Goal: Find specific page/section: Find specific page/section

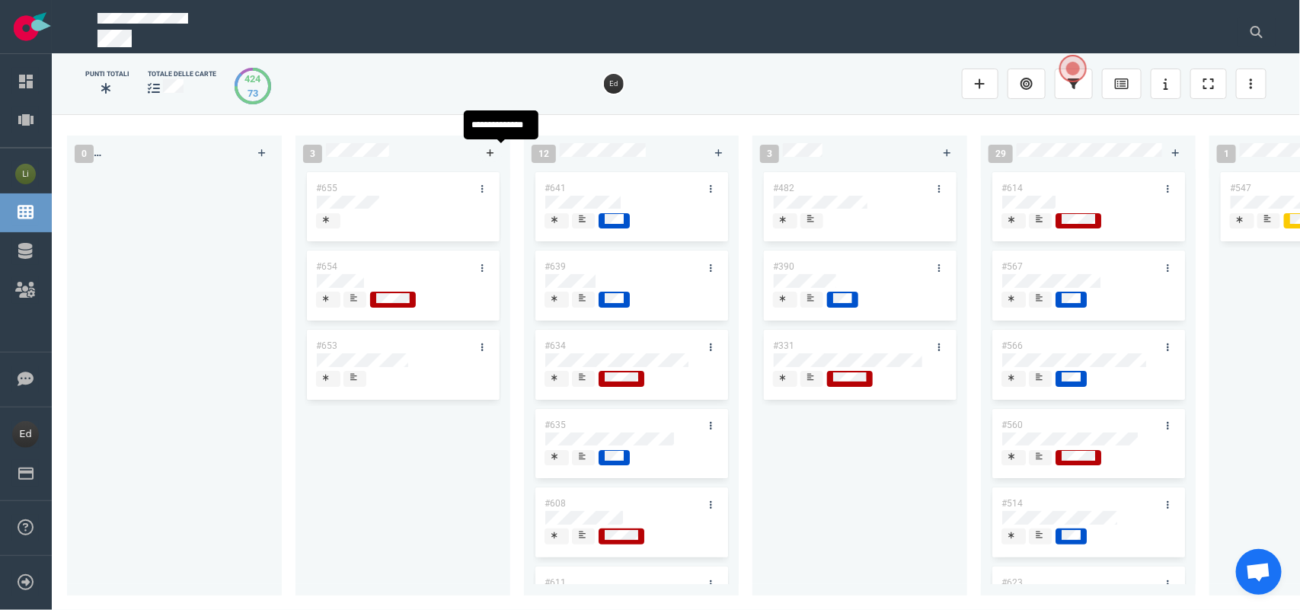
click at [484, 155] on link at bounding box center [490, 152] width 24 height 19
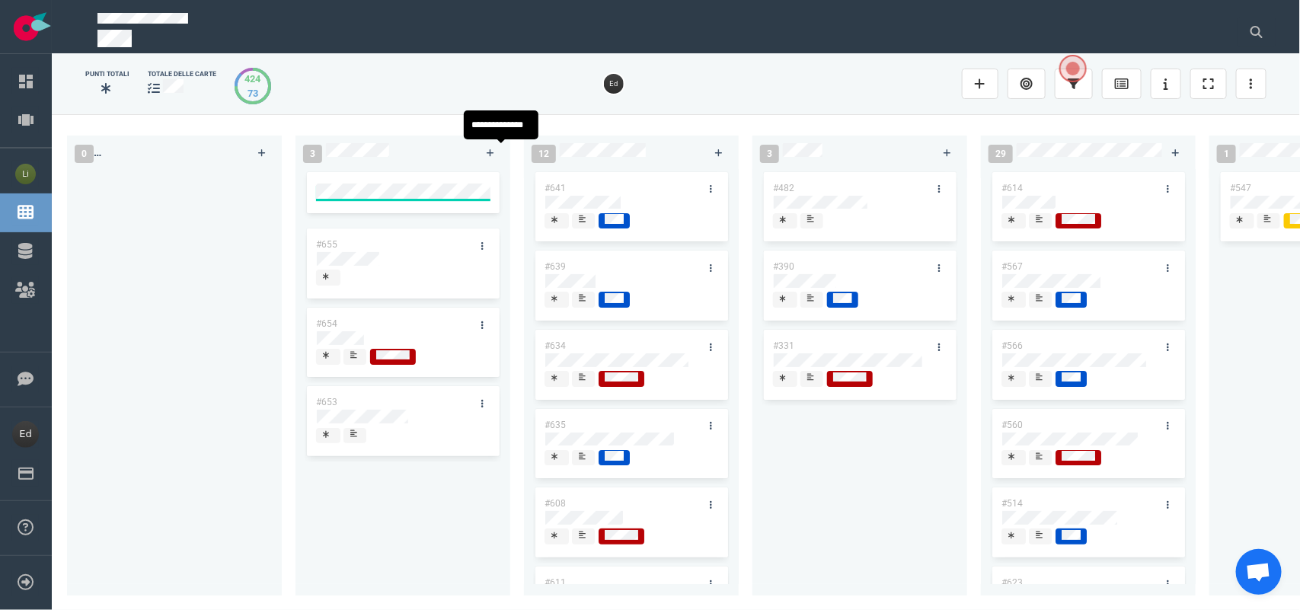
click at [427, 497] on div "#655 #654 #653" at bounding box center [403, 376] width 197 height 409
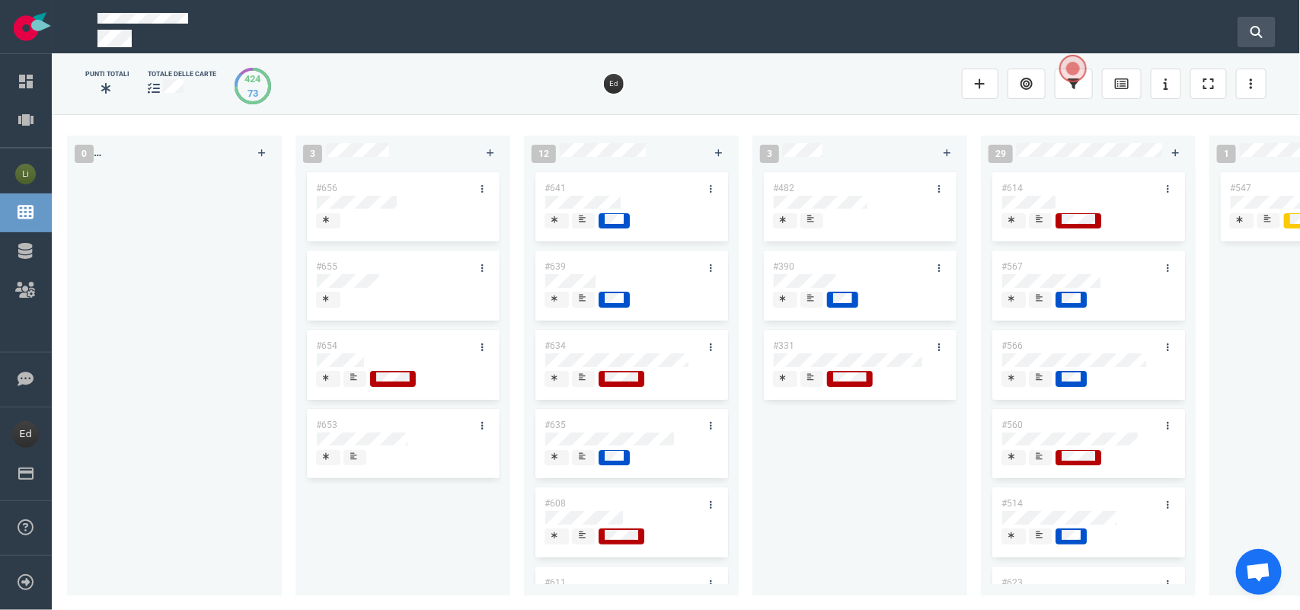
click at [1250, 40] on button at bounding box center [1257, 32] width 38 height 30
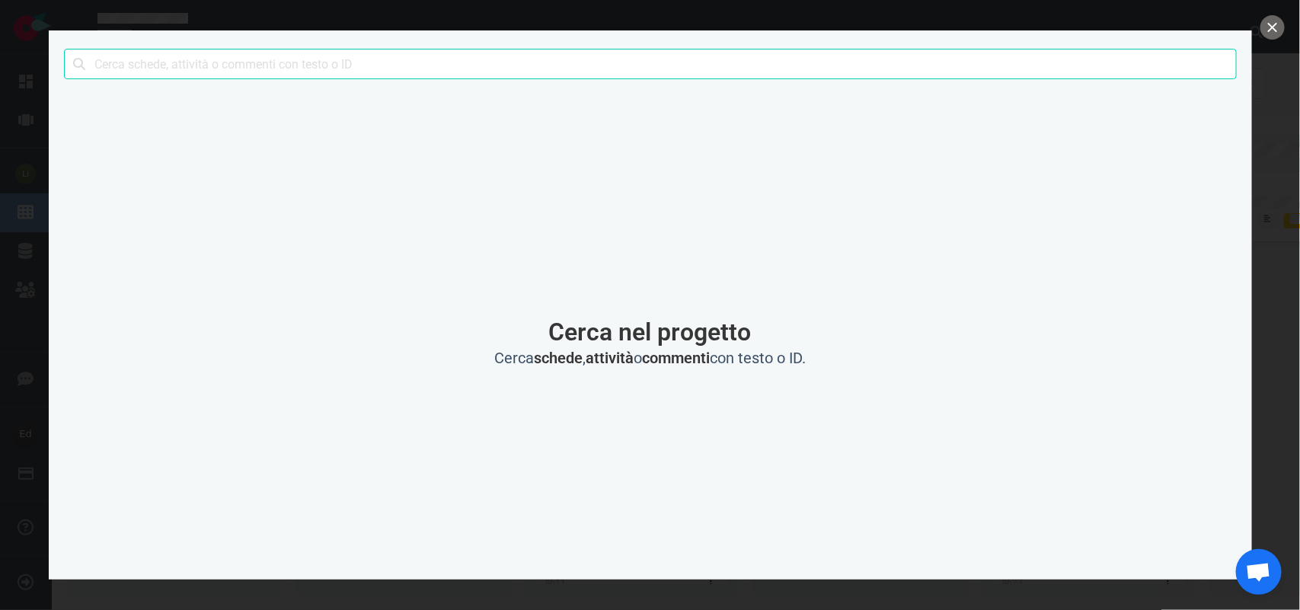
click at [197, 69] on input "text" at bounding box center [650, 64] width 1173 height 30
type input "fraceti"
click button "Ricerca" at bounding box center [0, 0] width 0 height 0
click at [1274, 20] on button "vicino" at bounding box center [1273, 27] width 24 height 24
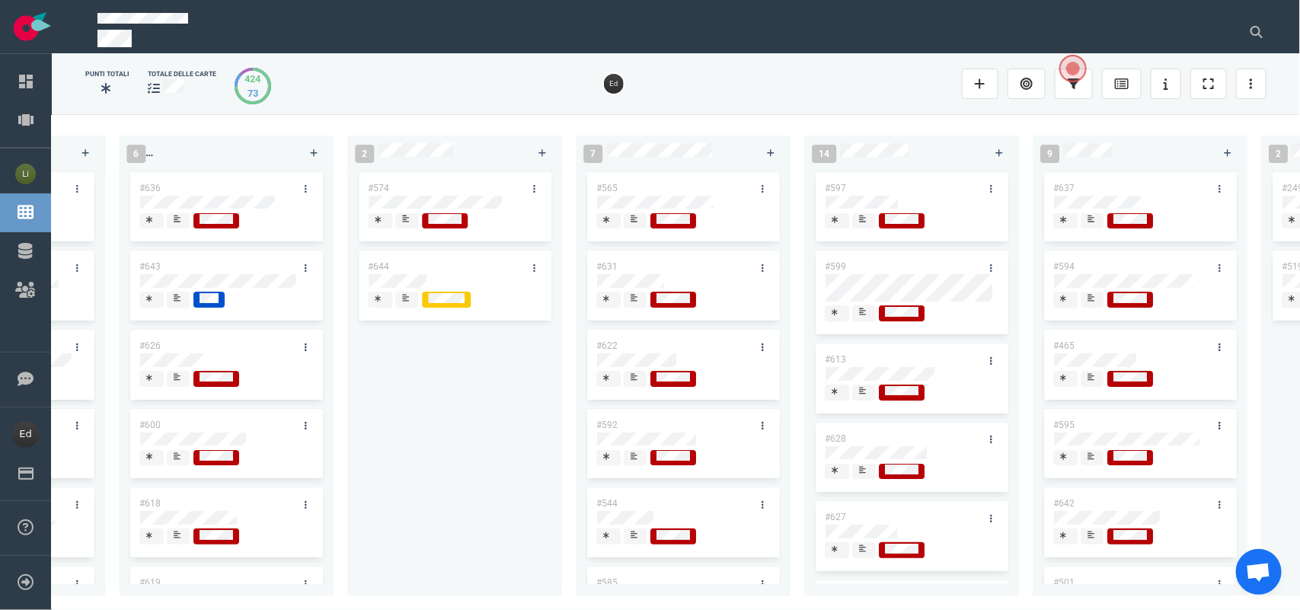
scroll to position [119, 0]
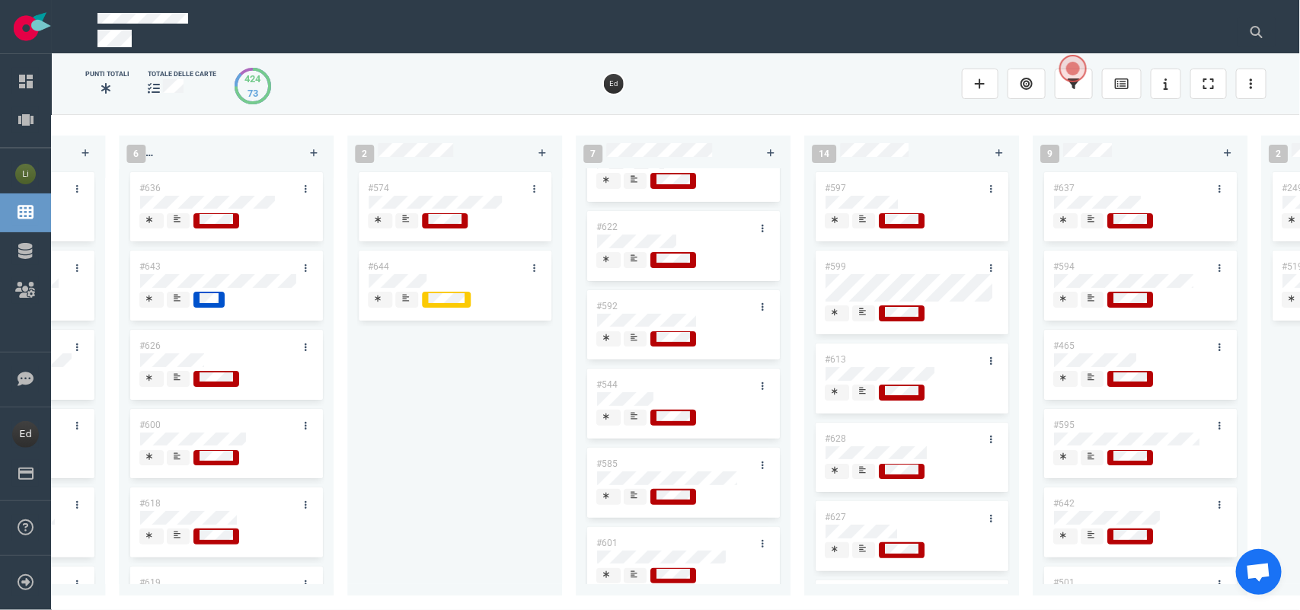
click at [631, 420] on icon at bounding box center [634, 416] width 7 height 8
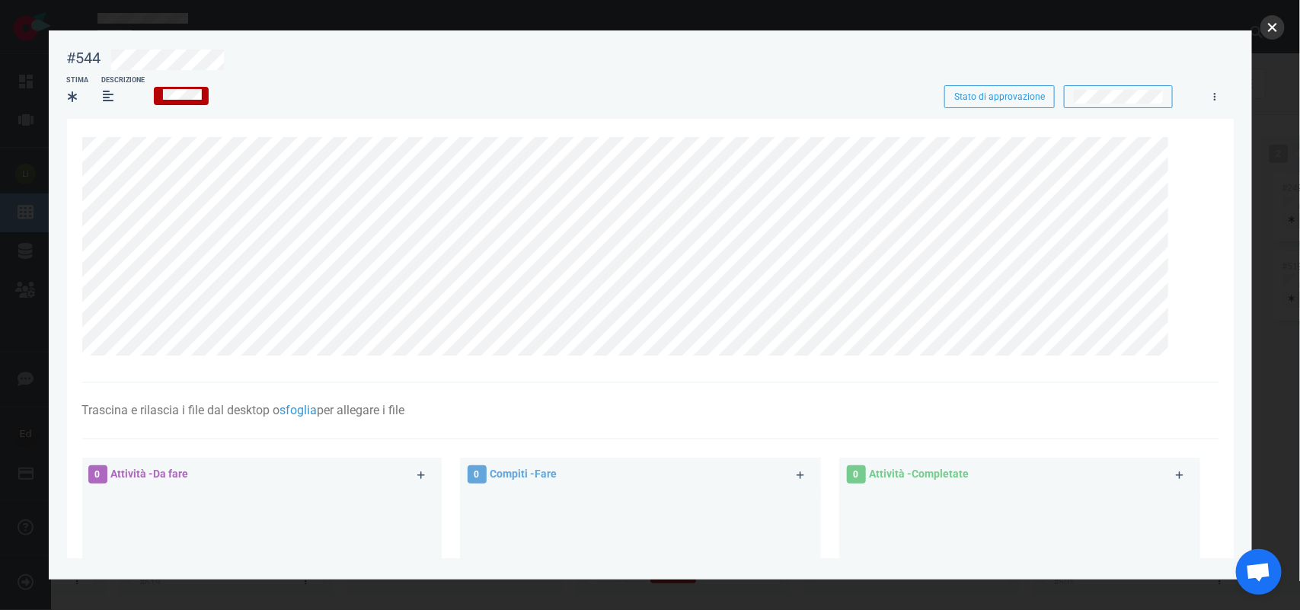
click at [1265, 27] on button "vicino" at bounding box center [1273, 27] width 24 height 24
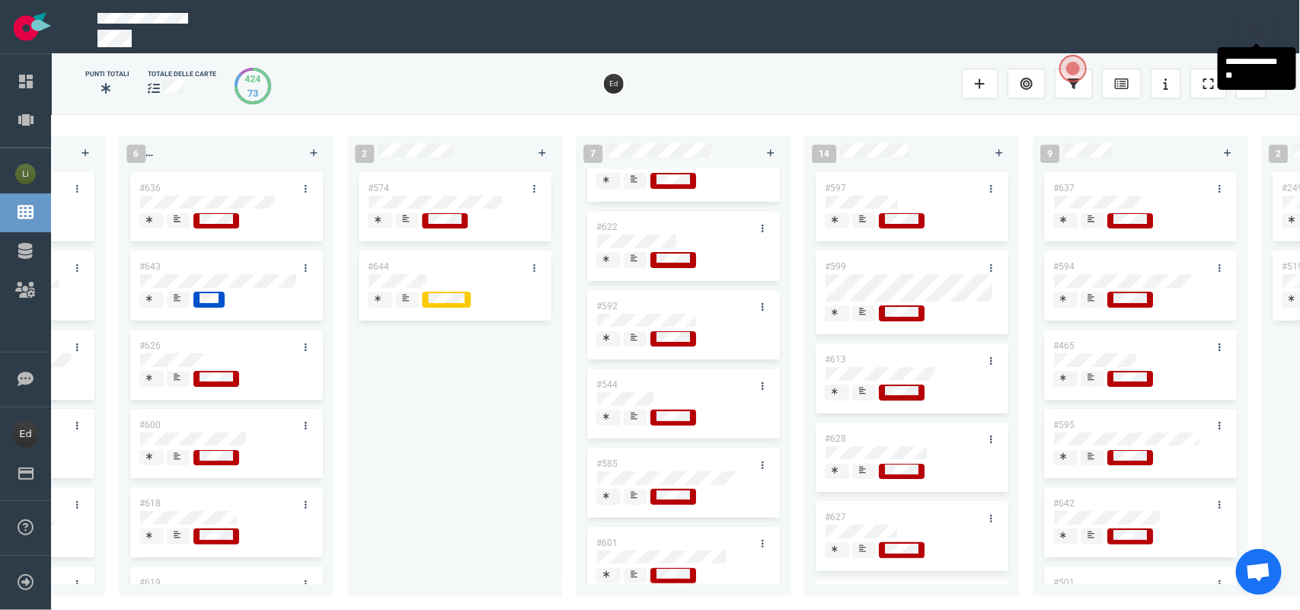
click at [1253, 43] on div "**********" at bounding box center [650, 305] width 1300 height 610
click at [1251, 28] on icon at bounding box center [1257, 32] width 12 height 12
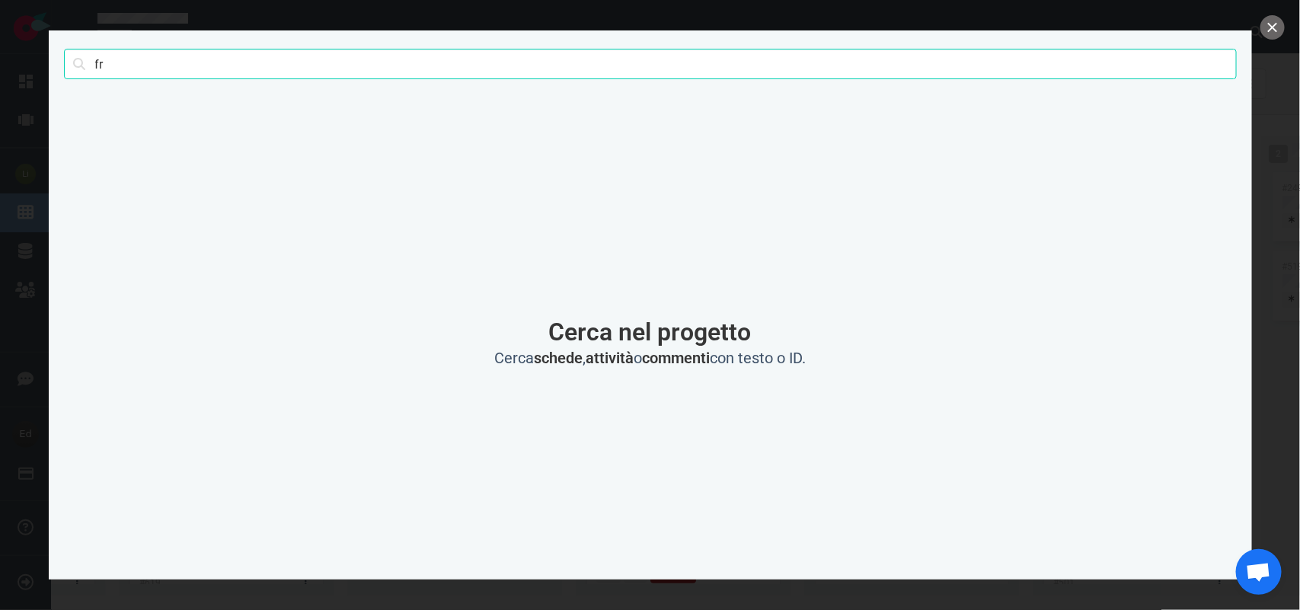
type input "f"
type input "[PERSON_NAME]"
click button "Ricerca" at bounding box center [0, 0] width 0 height 0
click at [1273, 33] on button "vicino" at bounding box center [1273, 27] width 24 height 24
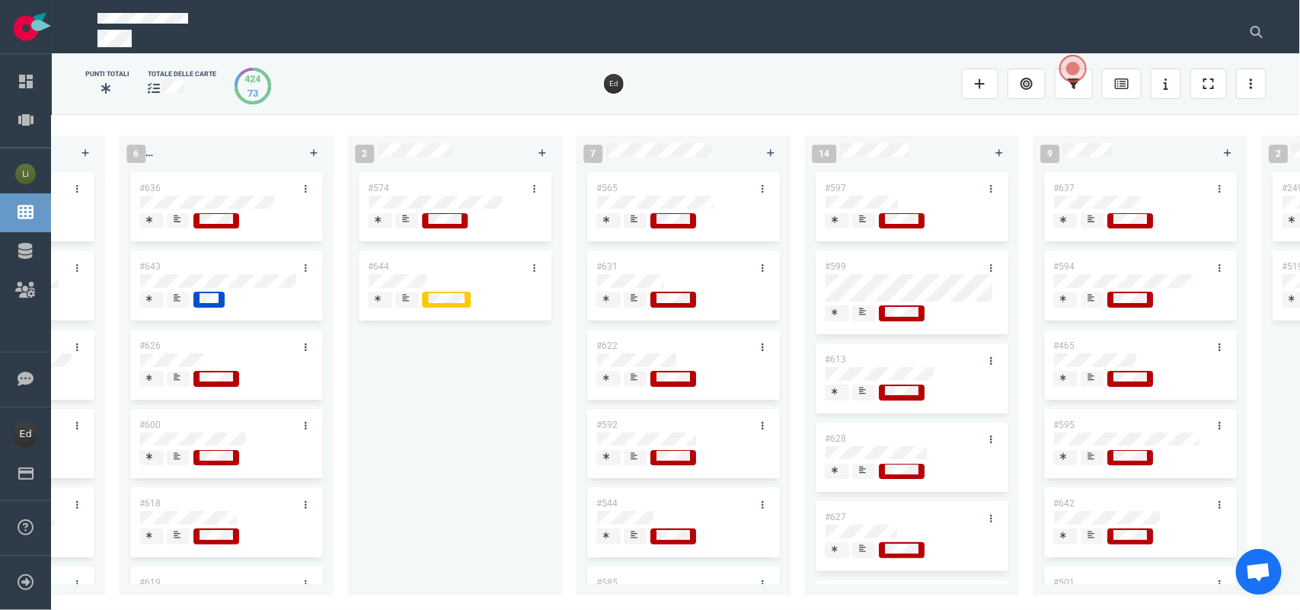
click at [638, 303] on div at bounding box center [635, 299] width 9 height 12
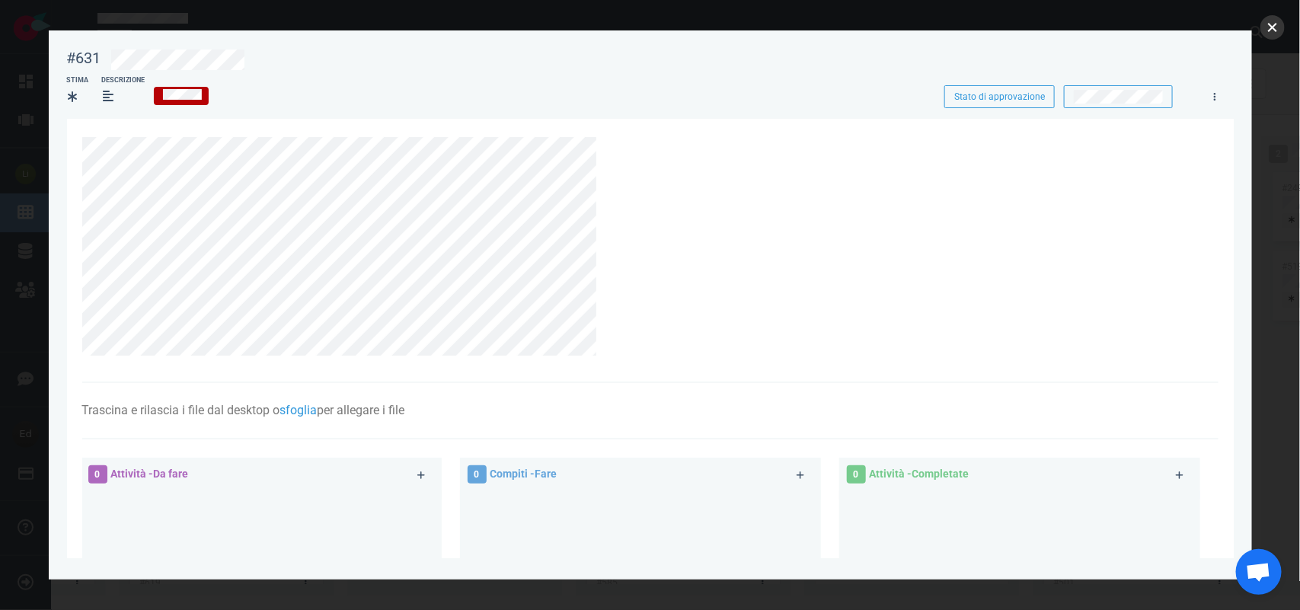
click at [1278, 23] on button "vicino" at bounding box center [1273, 27] width 24 height 24
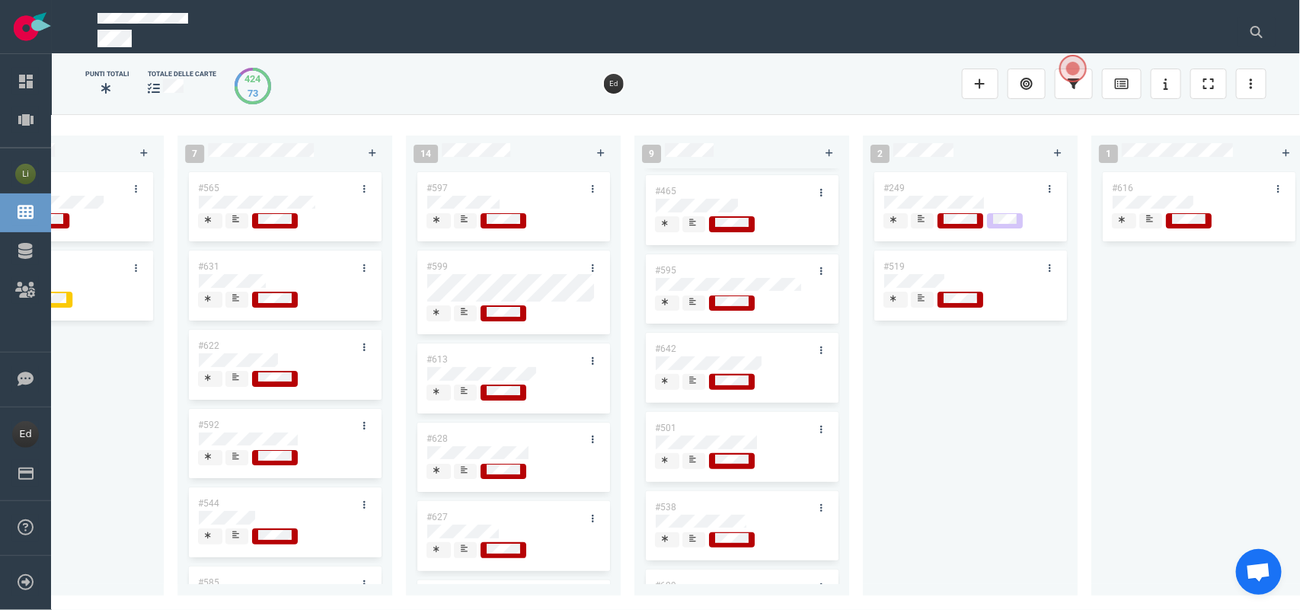
scroll to position [306, 0]
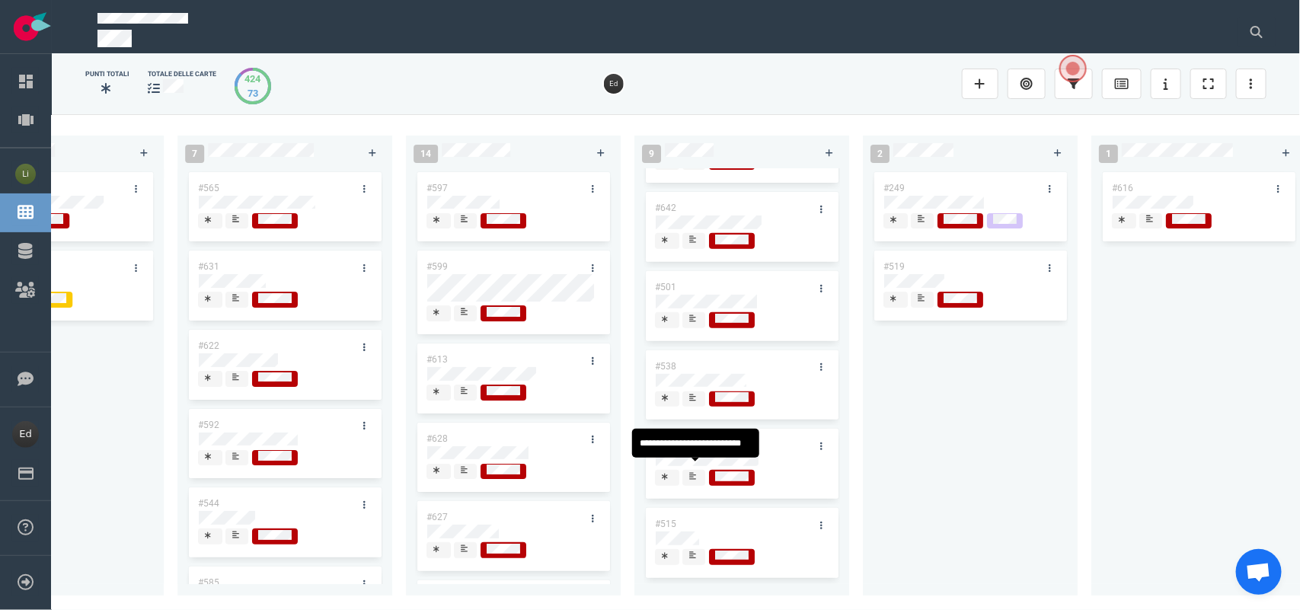
click at [693, 473] on icon at bounding box center [692, 476] width 7 height 7
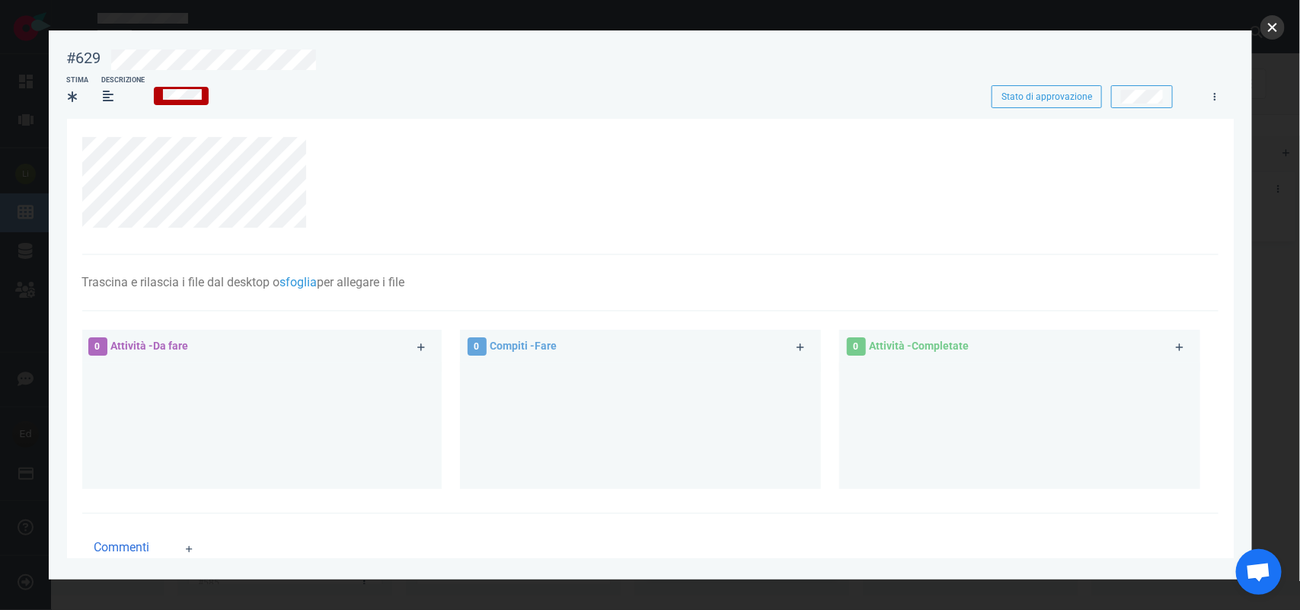
drag, startPoint x: 1271, startPoint y: 32, endPoint x: 782, endPoint y: 9, distance: 488.8
click at [1271, 31] on button "vicino" at bounding box center [1273, 27] width 24 height 24
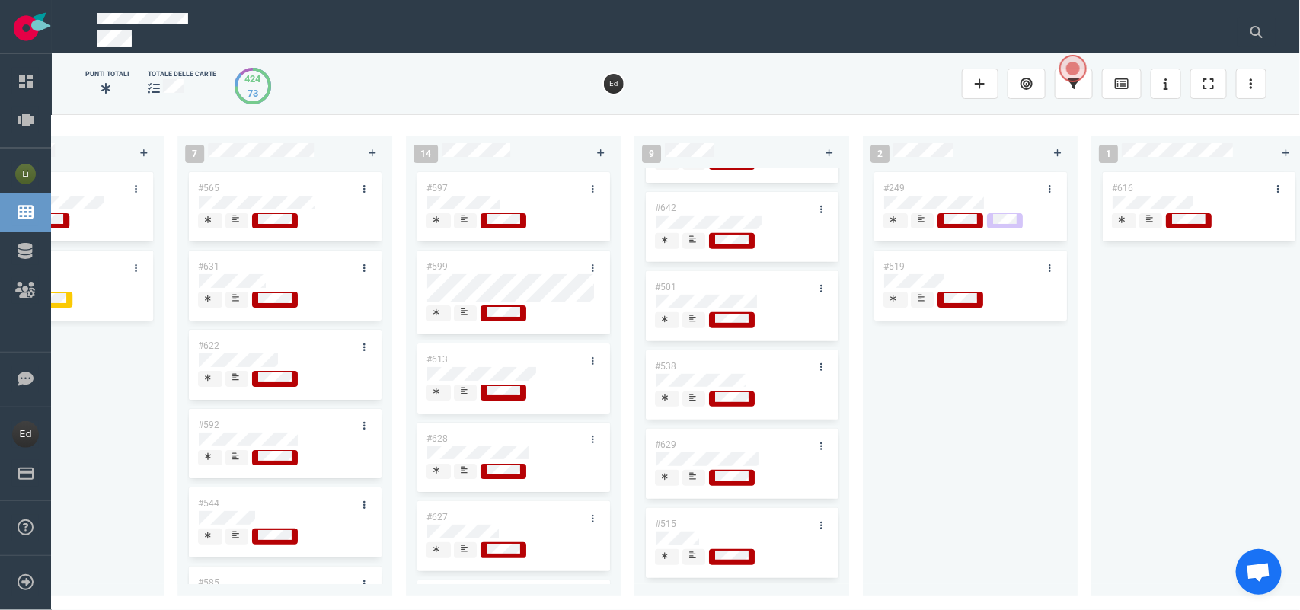
click at [692, 394] on div at bounding box center [693, 398] width 9 height 12
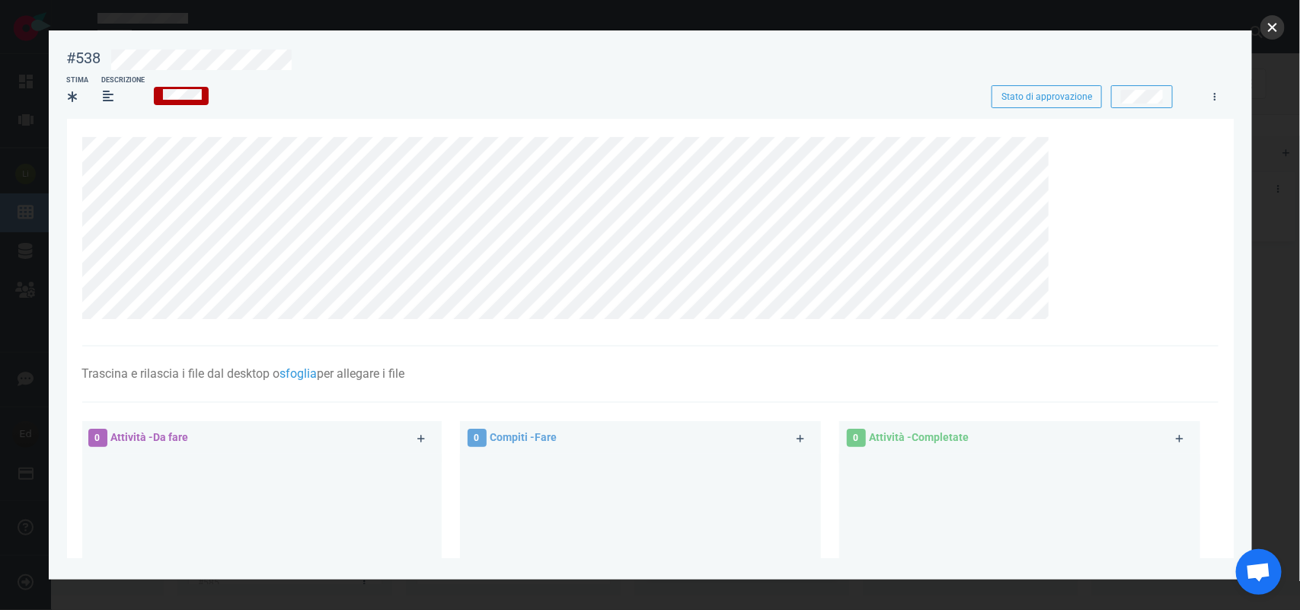
click at [1271, 16] on button "vicino" at bounding box center [1273, 27] width 24 height 24
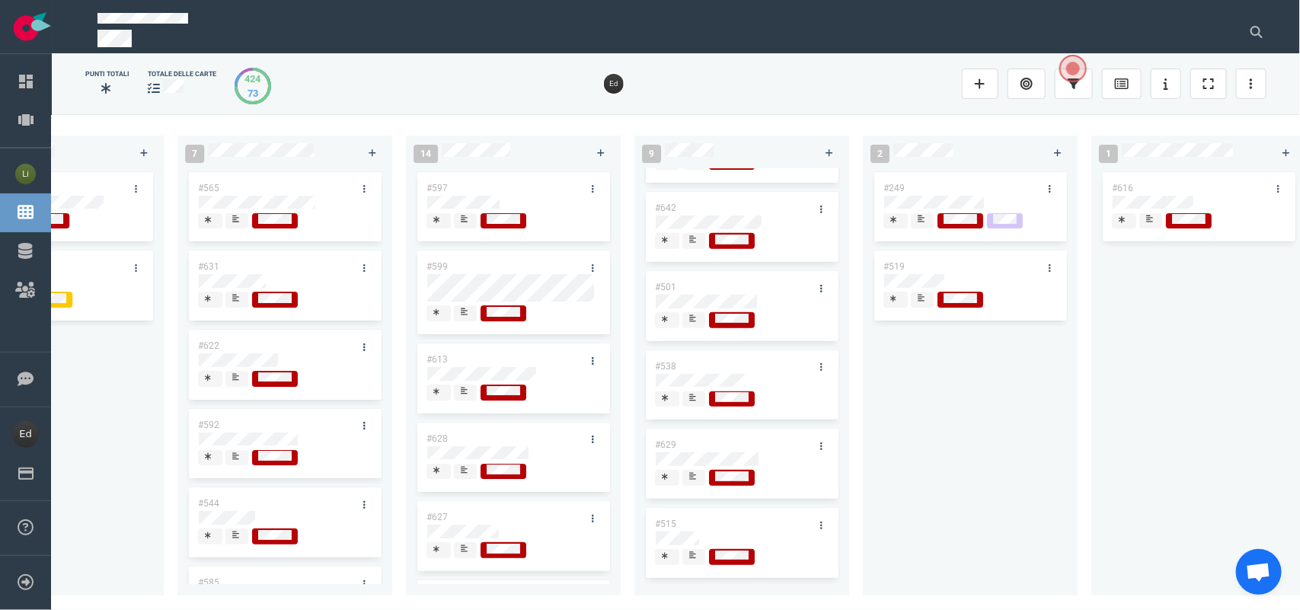
click at [687, 312] on span at bounding box center [694, 320] width 23 height 16
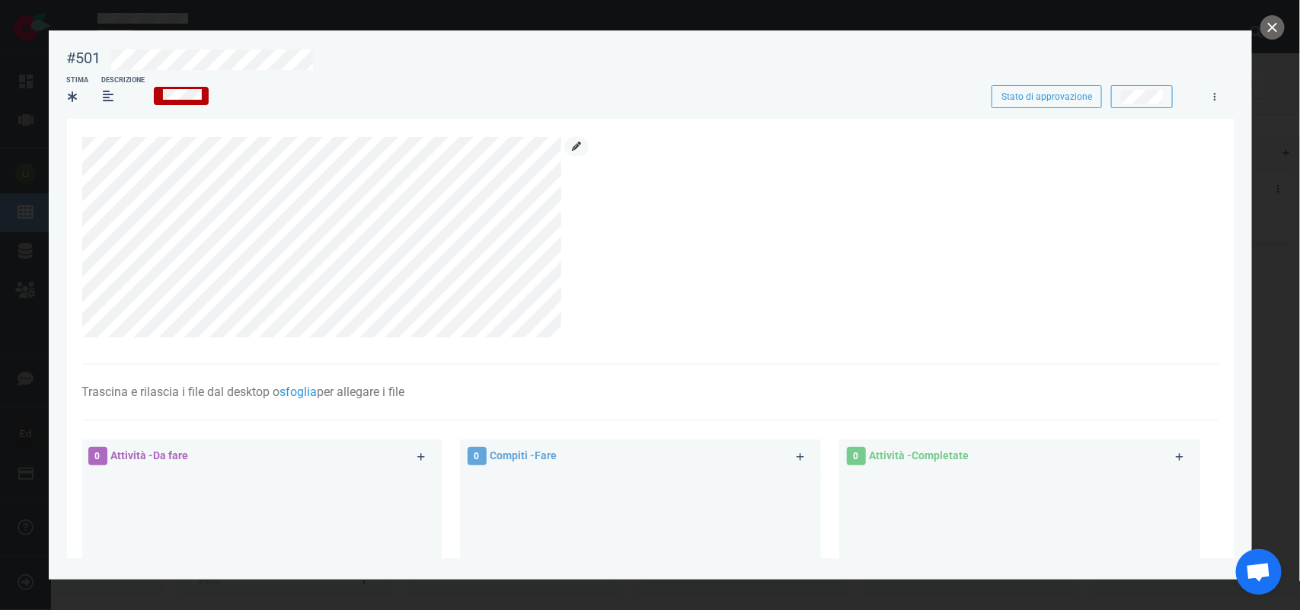
click at [579, 146] on icon at bounding box center [576, 146] width 9 height 9
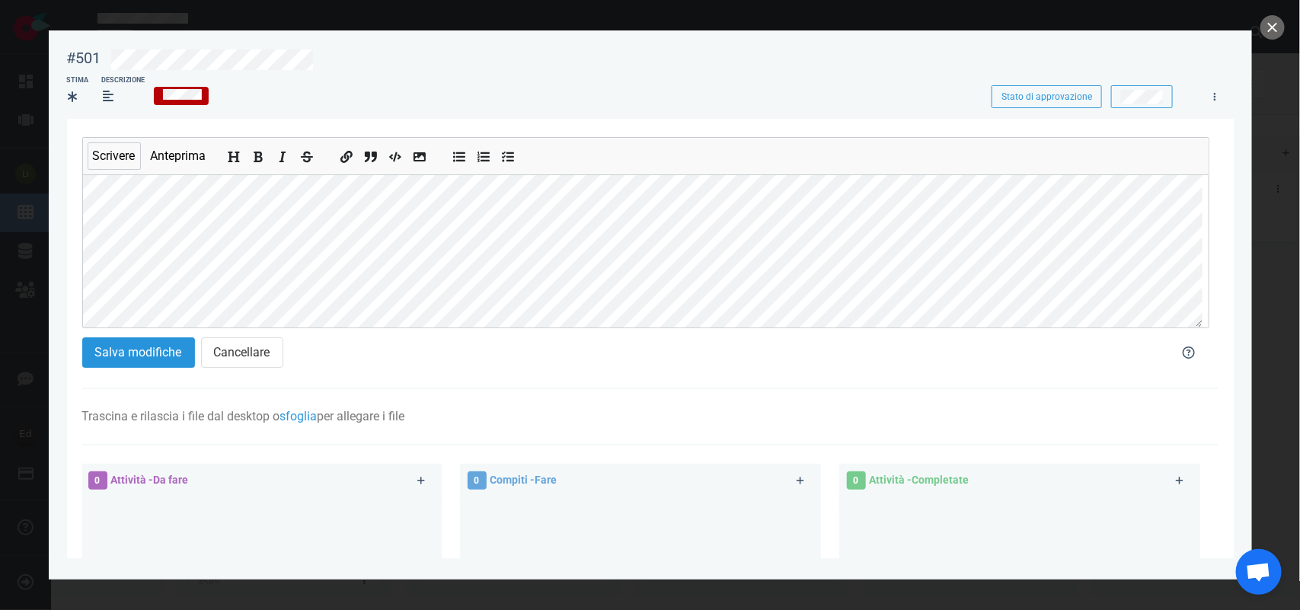
scroll to position [100, 0]
click at [149, 348] on font "Salva modifiche" at bounding box center [138, 352] width 87 height 14
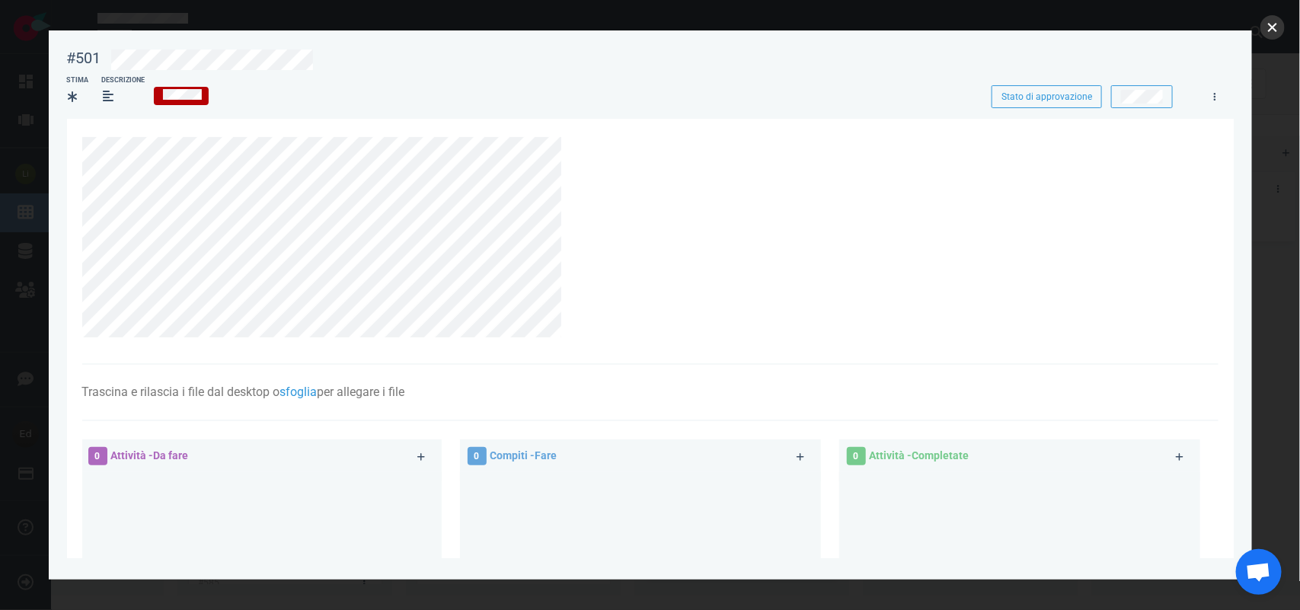
click at [1271, 27] on button "vicino" at bounding box center [1273, 27] width 24 height 24
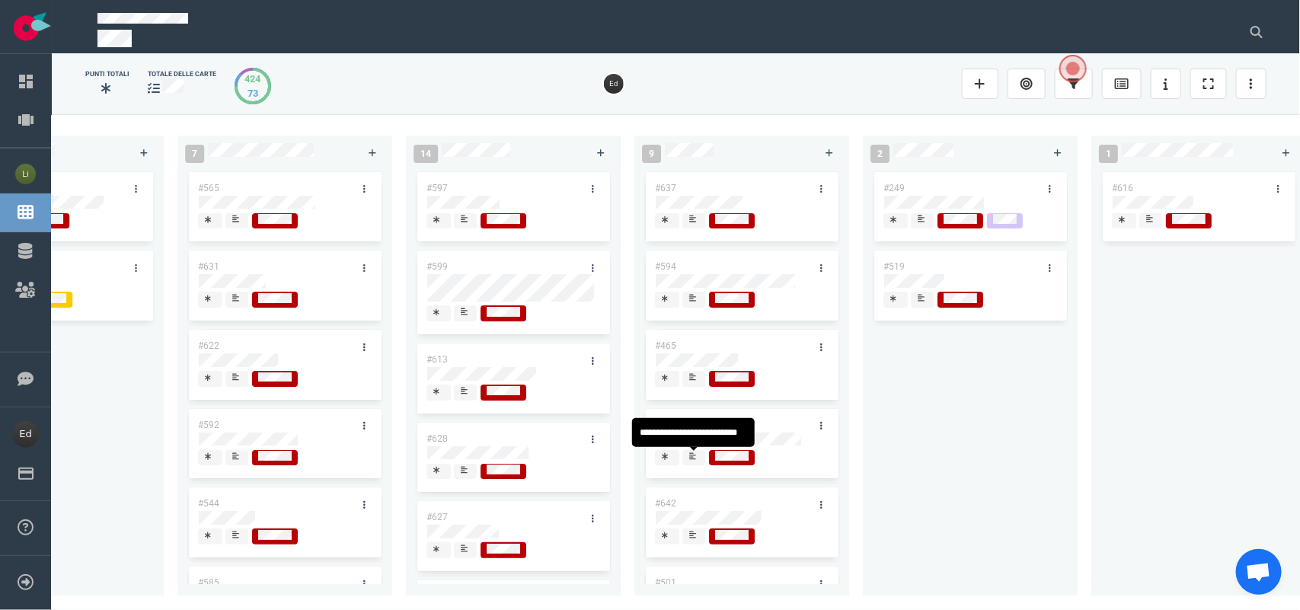
click at [691, 459] on icon at bounding box center [692, 455] width 7 height 7
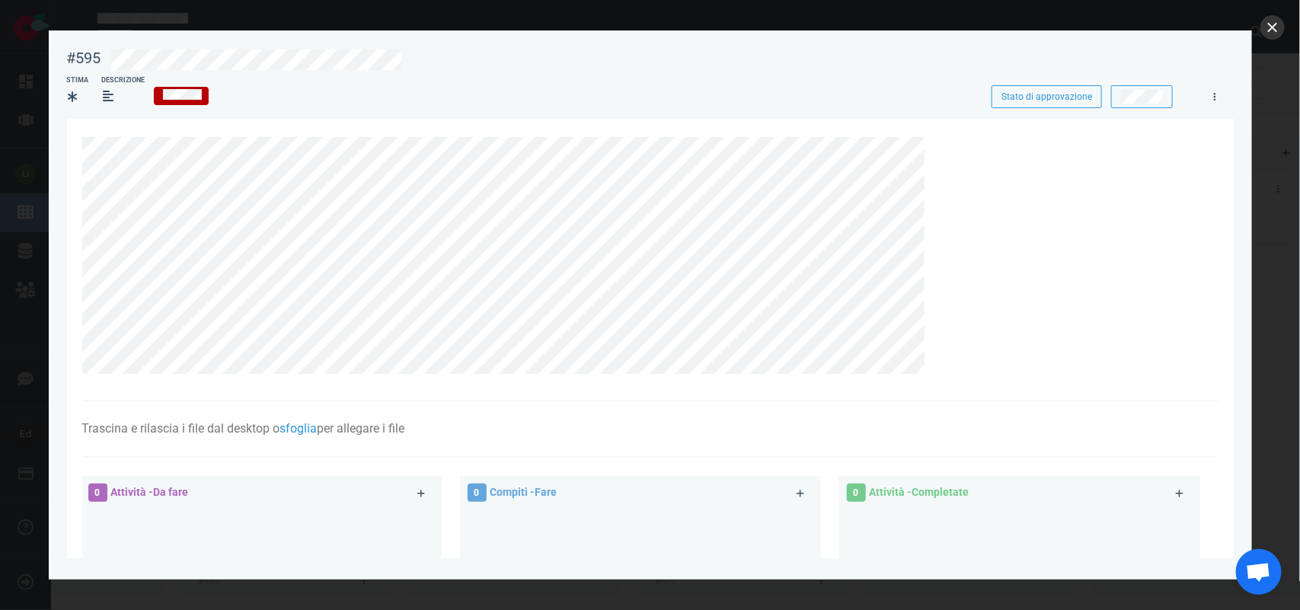
drag, startPoint x: 1284, startPoint y: 20, endPoint x: 1272, endPoint y: 24, distance: 12.3
click at [1281, 21] on div "#595 Stato di approvazione Stima Descrizione Stato di approvazione Trascina e r…" at bounding box center [650, 305] width 1300 height 610
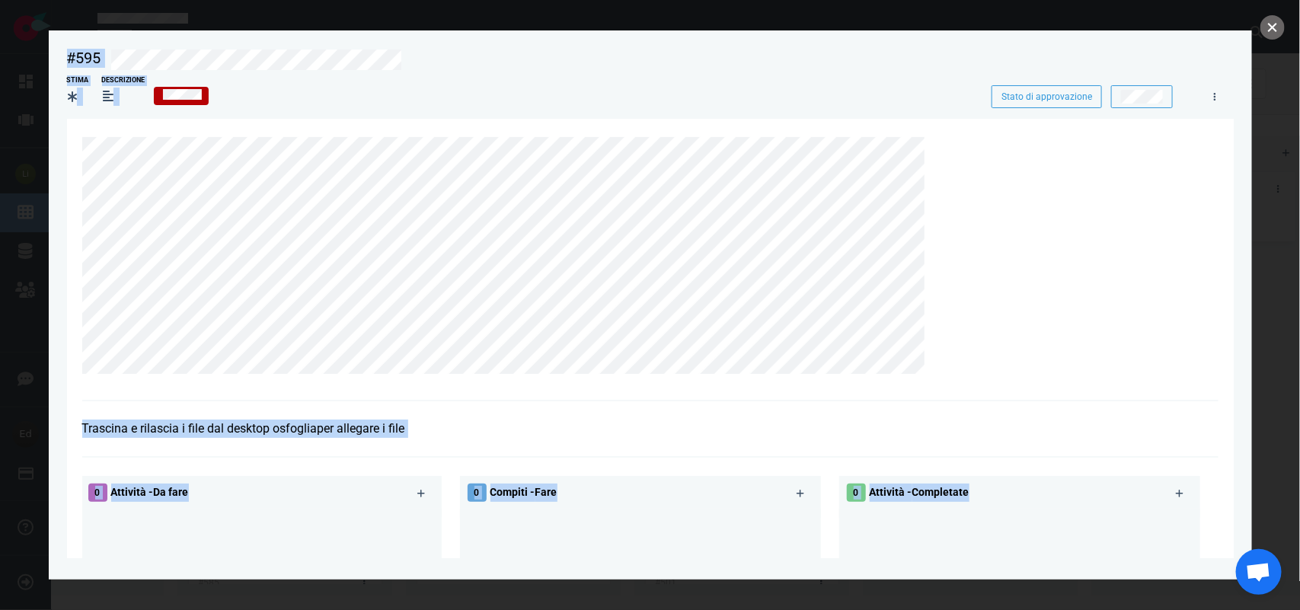
click at [1271, 24] on button "vicino" at bounding box center [1273, 27] width 24 height 24
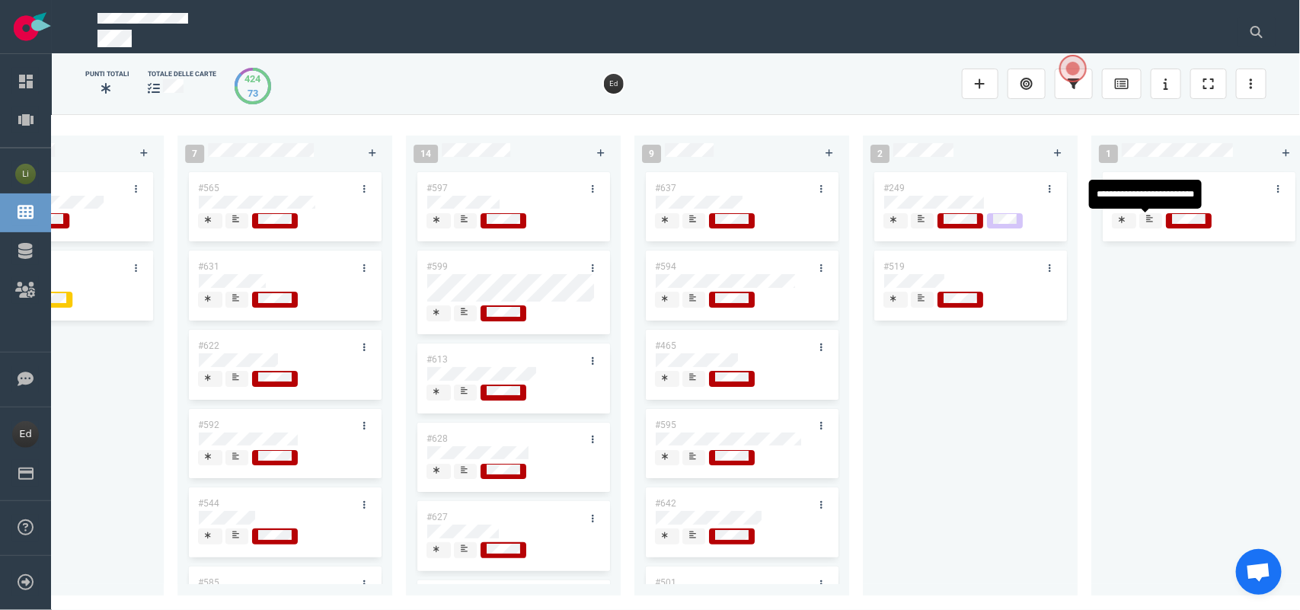
click at [1150, 229] on div at bounding box center [1151, 221] width 11 height 16
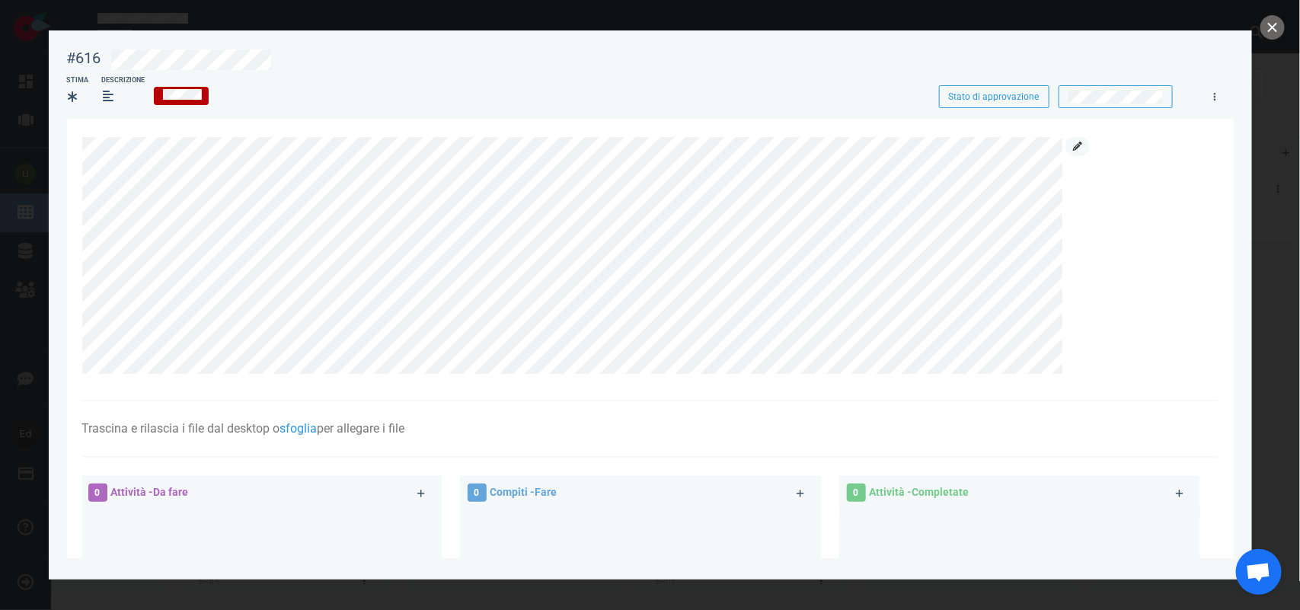
click at [1076, 146] on icon at bounding box center [1077, 146] width 9 height 9
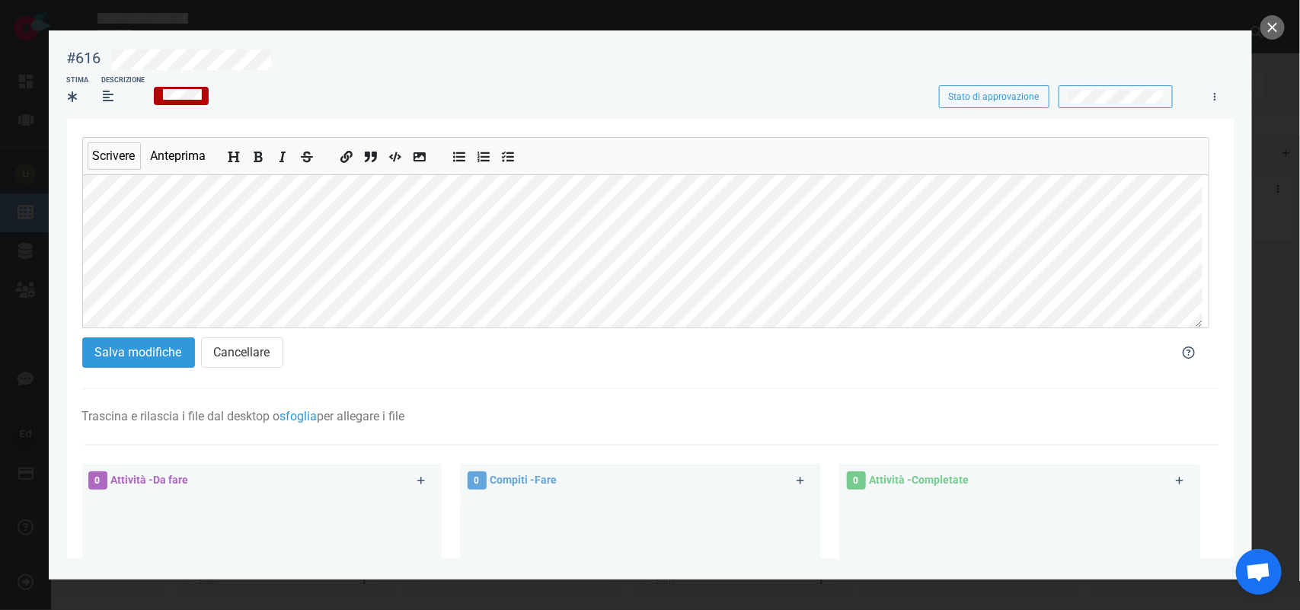
scroll to position [155, 0]
click at [2, 237] on div "#616 Stato di approvazione Stima Descrizione Stato di approvazione Scrivere Ant…" at bounding box center [650, 305] width 1300 height 610
click at [261, 162] on button "Aggiungi testo in grassetto" at bounding box center [259, 154] width 20 height 17
click at [40, 217] on div "#616 Stato di approvazione Stima Descrizione Stato di approvazione Scrivere Ant…" at bounding box center [650, 305] width 1300 height 610
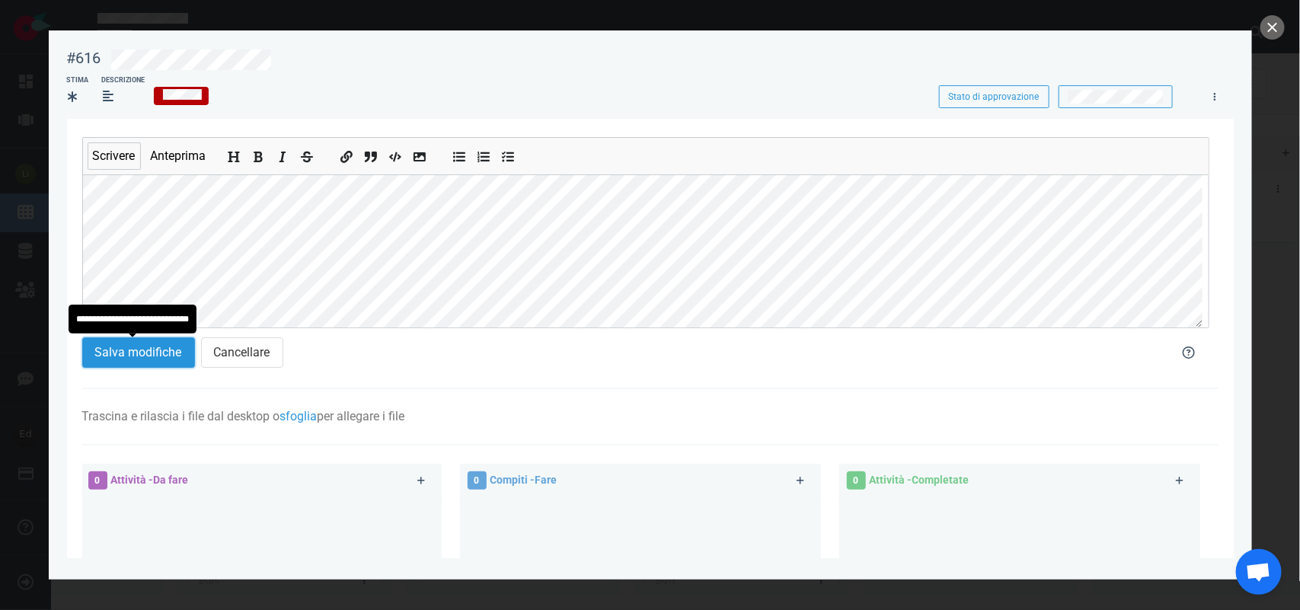
click at [135, 354] on font "Salva modifiche" at bounding box center [138, 352] width 87 height 14
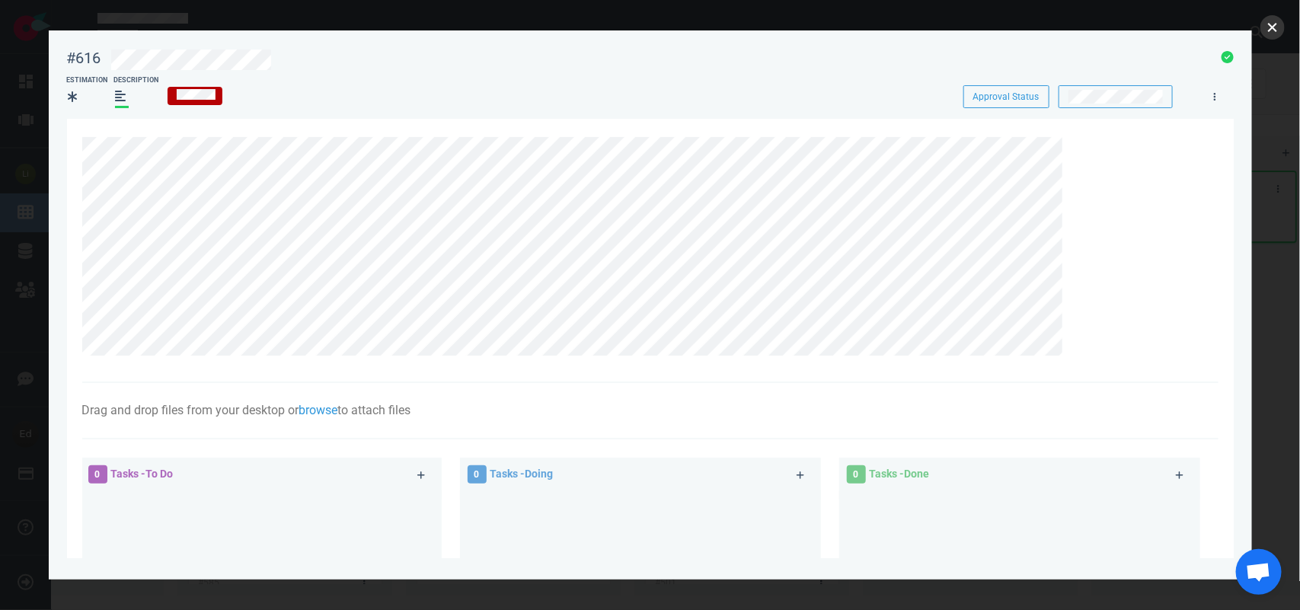
click at [1266, 30] on button "close" at bounding box center [1273, 27] width 24 height 24
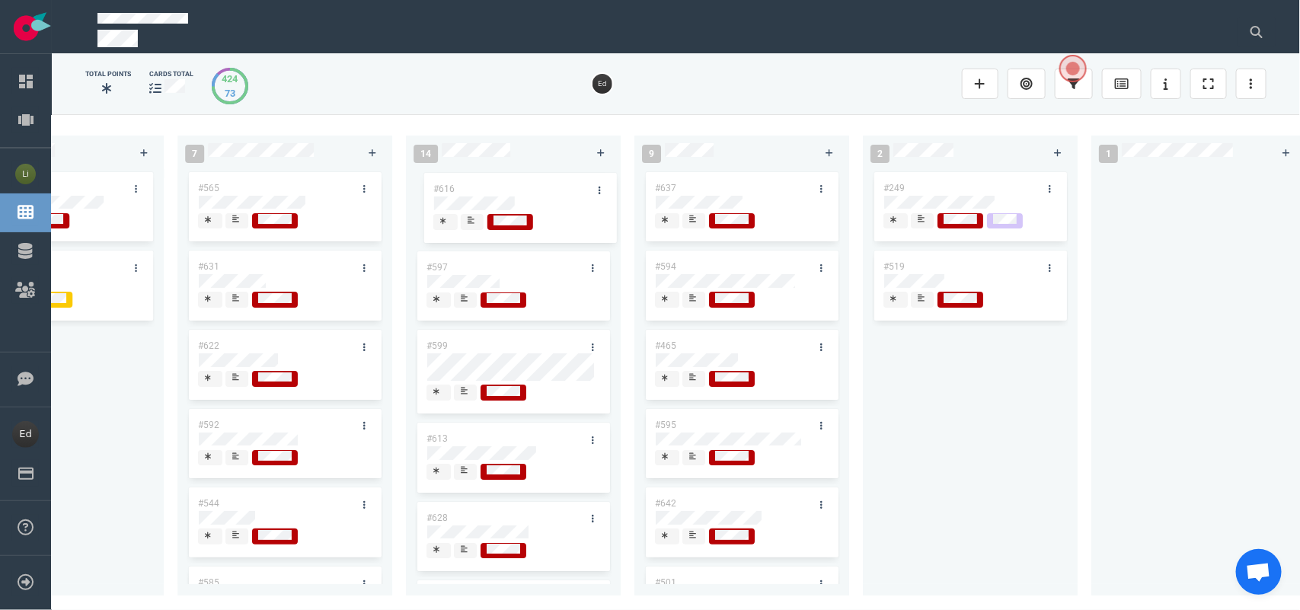
drag, startPoint x: 1159, startPoint y: 187, endPoint x: 481, endPoint y: 189, distance: 678.8
click at [481, 189] on div "0 3 #656 #655 #654 #653 12 #641 #639 #634 #635 #608 #611 #602 #603 #548 3 #482 …" at bounding box center [676, 361] width 1249 height 495
click at [1255, 40] on button at bounding box center [1257, 32] width 38 height 30
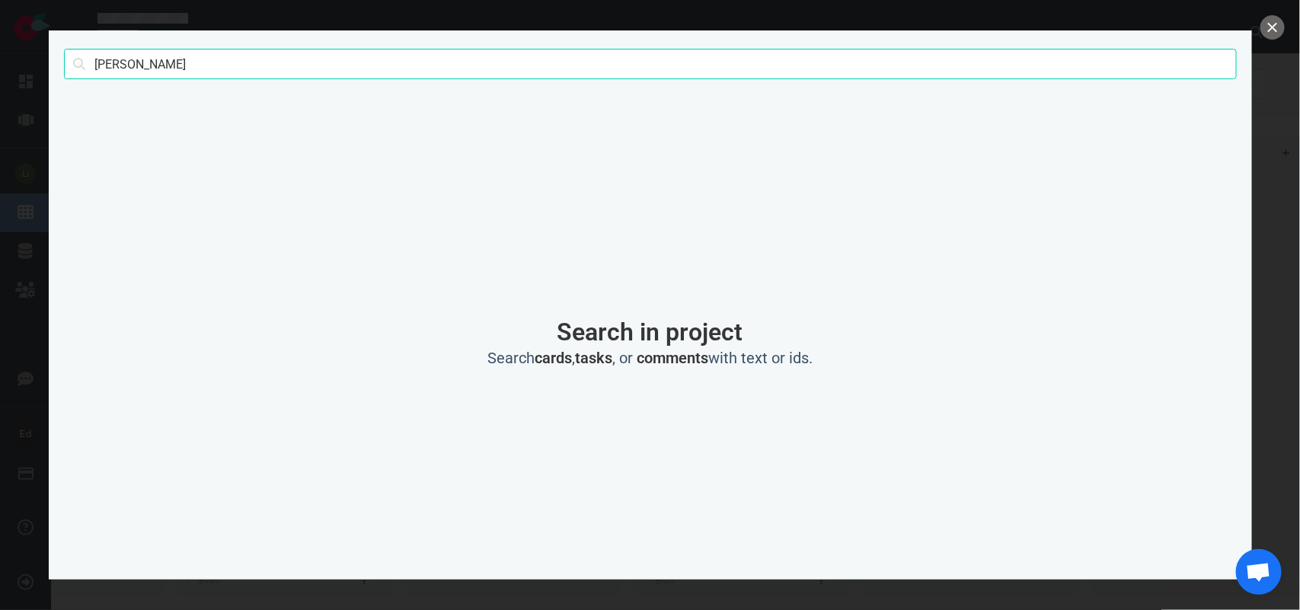
click at [117, 66] on input "[PERSON_NAME]" at bounding box center [650, 64] width 1173 height 30
drag, startPoint x: 117, startPoint y: 66, endPoint x: 905, endPoint y: 32, distance: 789.2
click at [126, 70] on input "[PERSON_NAME]" at bounding box center [650, 64] width 1173 height 30
click at [1274, 27] on button "close" at bounding box center [1273, 27] width 24 height 24
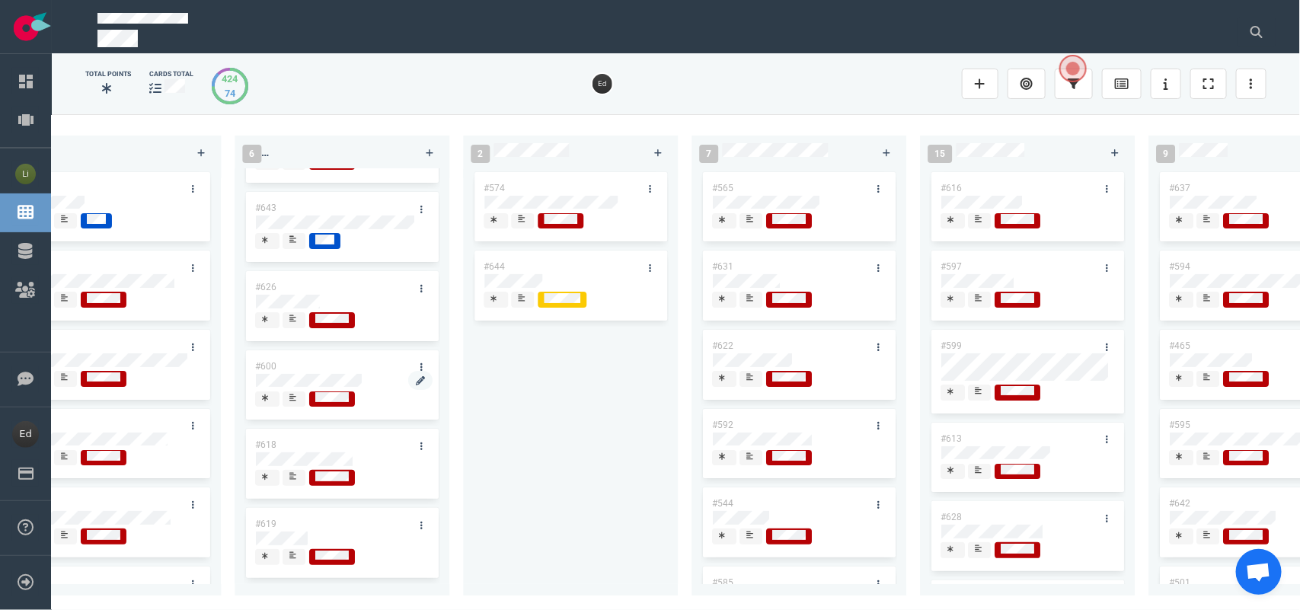
scroll to position [69, 0]
click at [289, 549] on div at bounding box center [294, 557] width 11 height 16
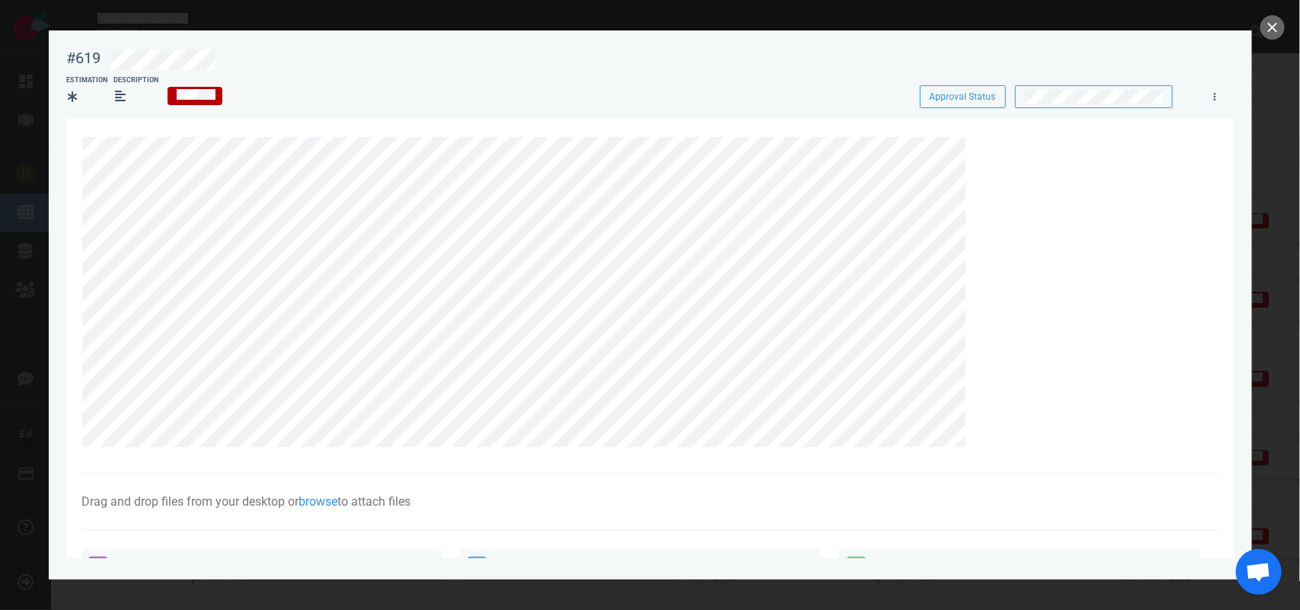
click at [81, 236] on section "Drag and drop files from your desktop or browse to attach files Attach Files Co…" at bounding box center [650, 524] width 1167 height 811
click at [1269, 28] on button "close" at bounding box center [1273, 27] width 24 height 24
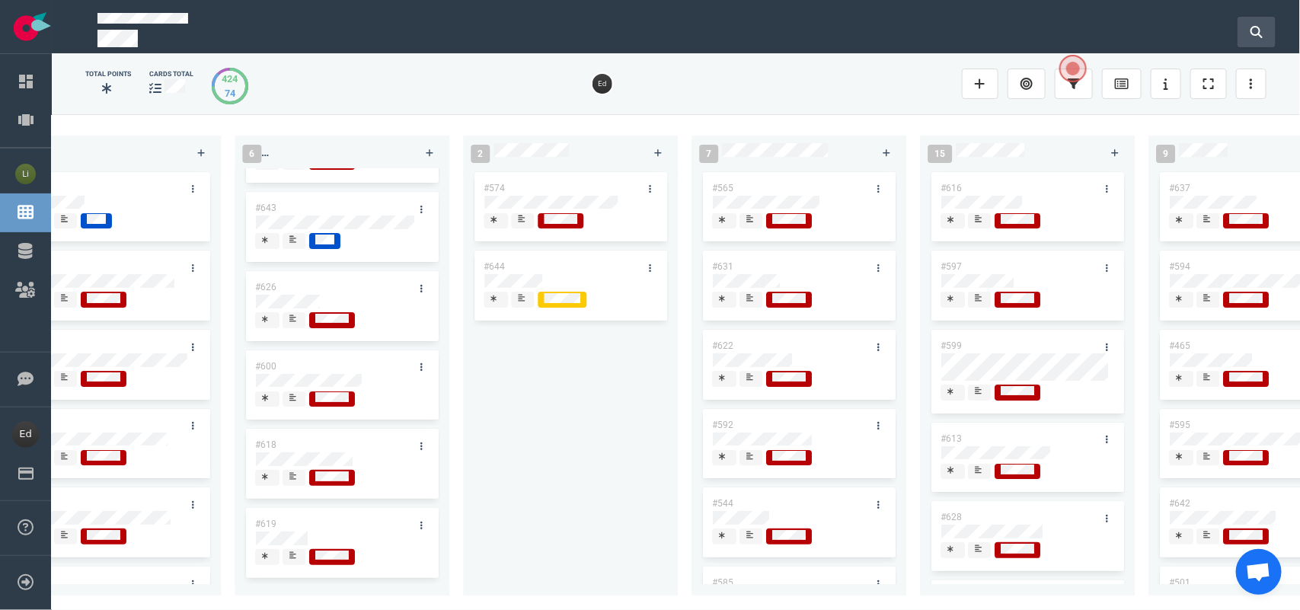
click at [1246, 27] on button at bounding box center [1257, 32] width 38 height 30
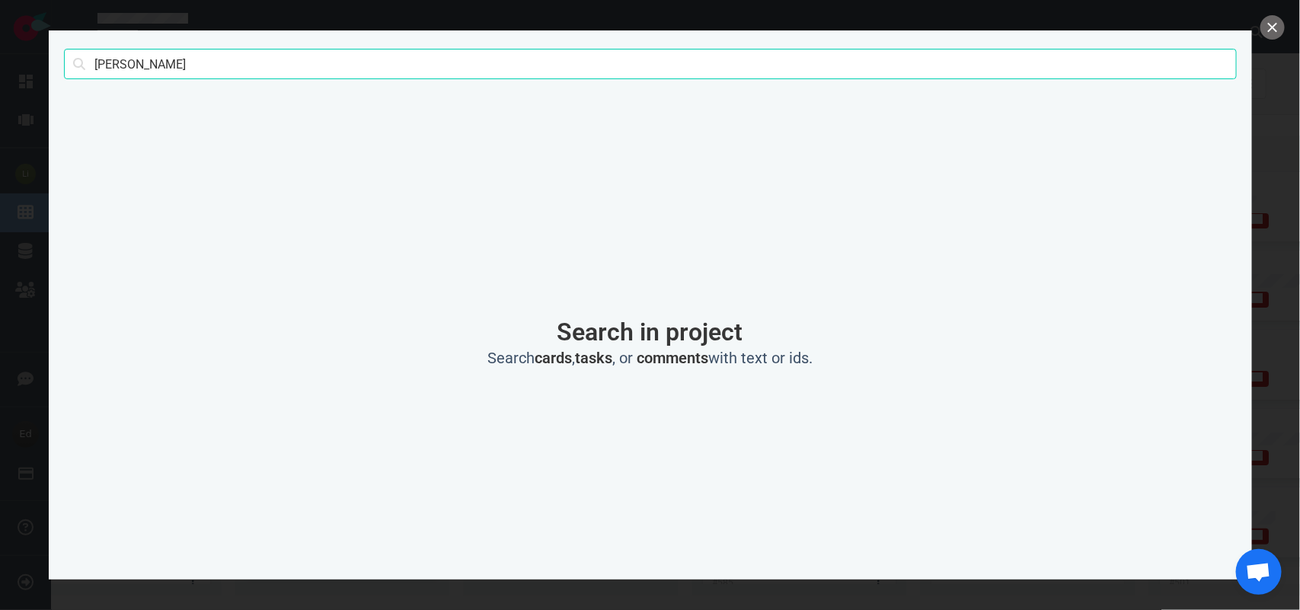
click at [111, 66] on input "[PERSON_NAME]" at bounding box center [650, 64] width 1173 height 30
type input "[PERSON_NAME]"
click button "Search" at bounding box center [0, 0] width 0 height 0
click at [1265, 34] on button "close" at bounding box center [1273, 27] width 24 height 24
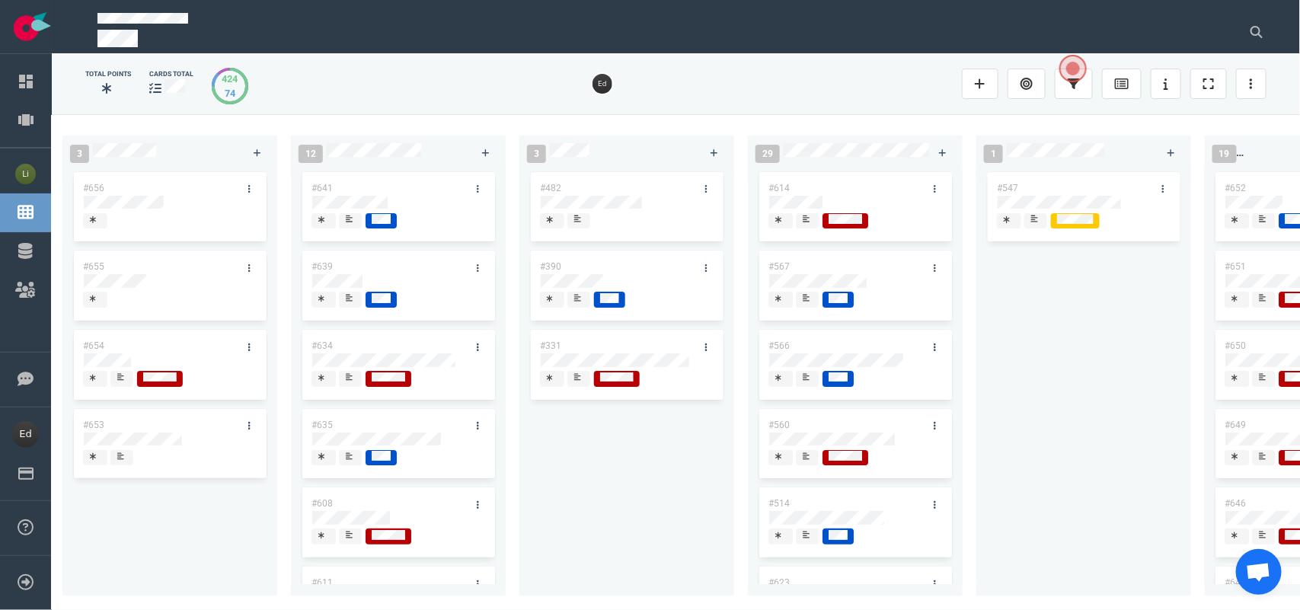
scroll to position [0, 234]
click at [347, 385] on div at bounding box center [349, 385] width 9 height 2
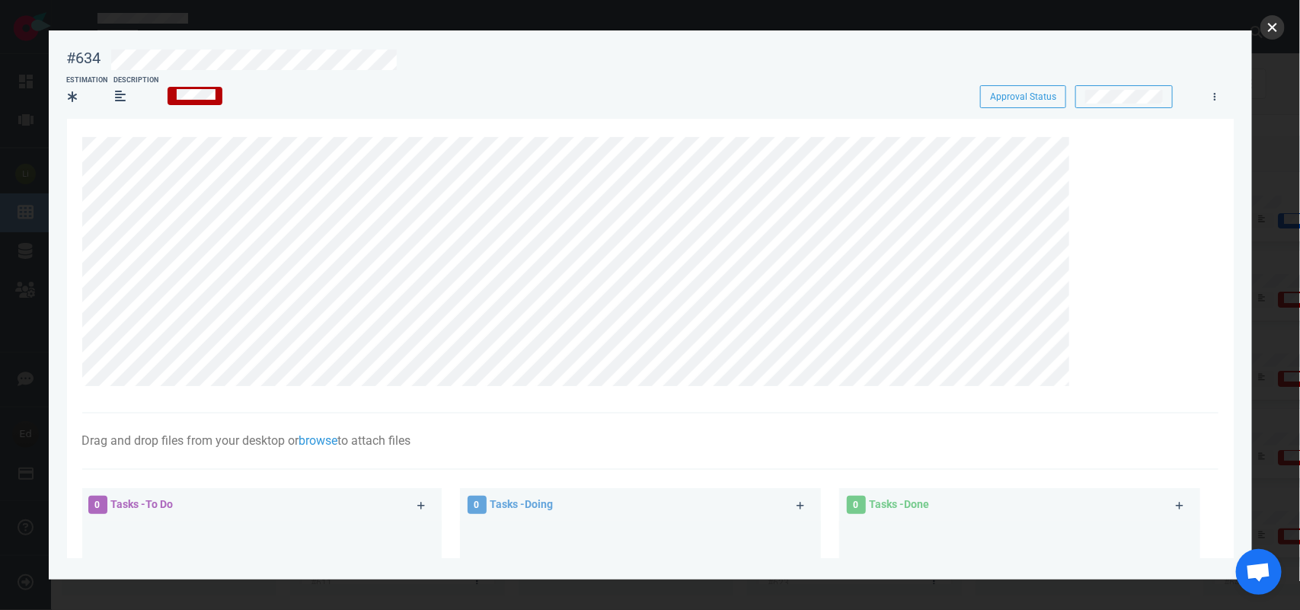
click at [1265, 21] on button "close" at bounding box center [1273, 27] width 24 height 24
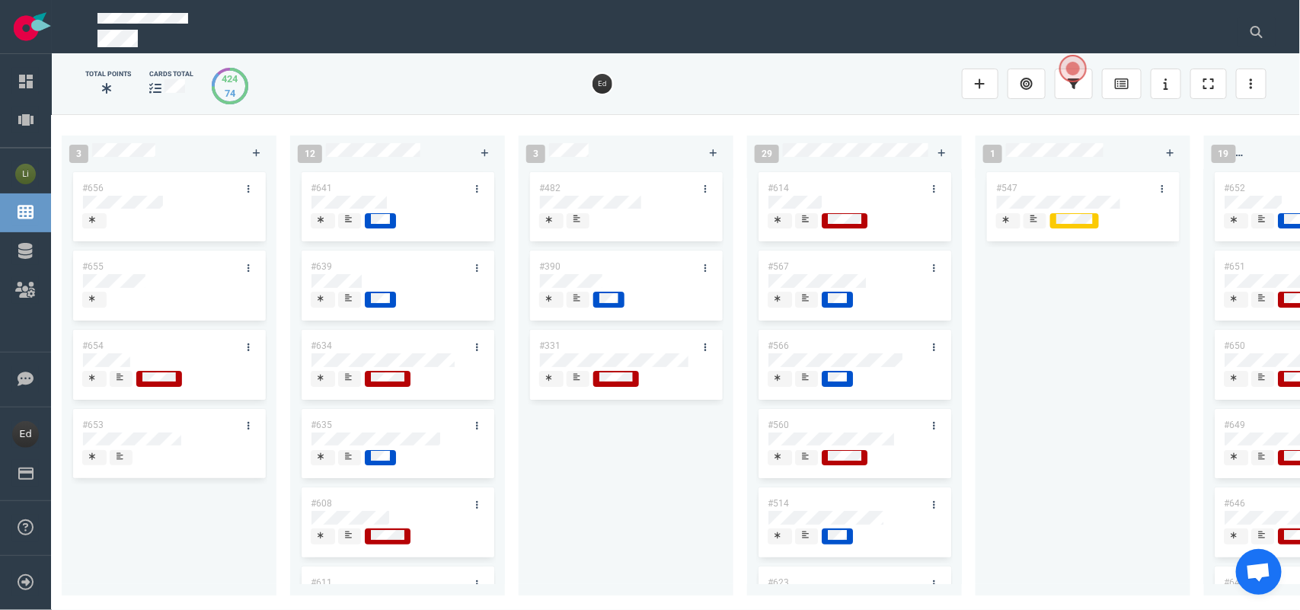
click at [348, 382] on div at bounding box center [349, 378] width 9 height 12
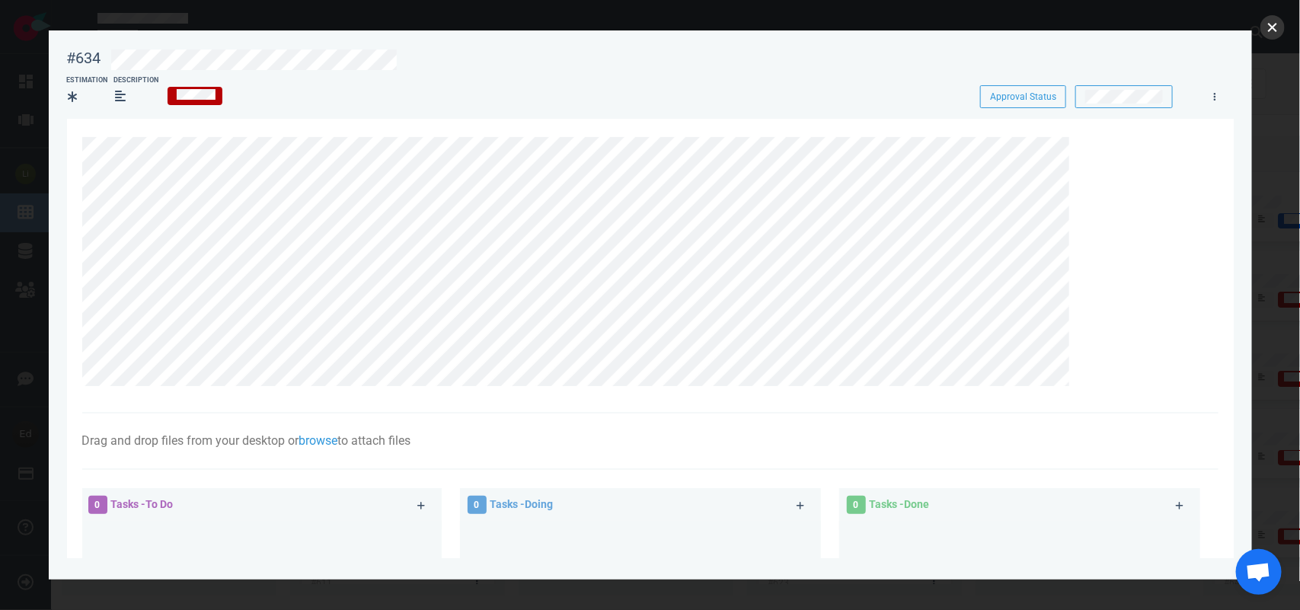
click at [1277, 27] on button "close" at bounding box center [1273, 27] width 24 height 24
